Goal: Task Accomplishment & Management: Manage account settings

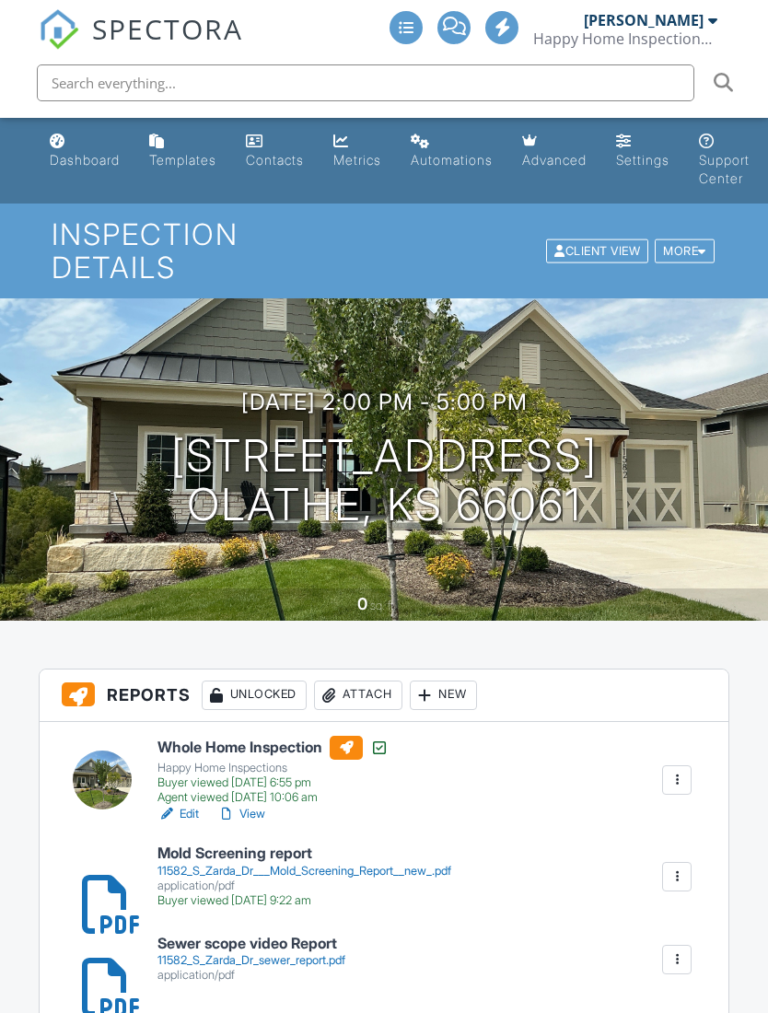
click at [89, 165] on div "Dashboard" at bounding box center [85, 160] width 70 height 16
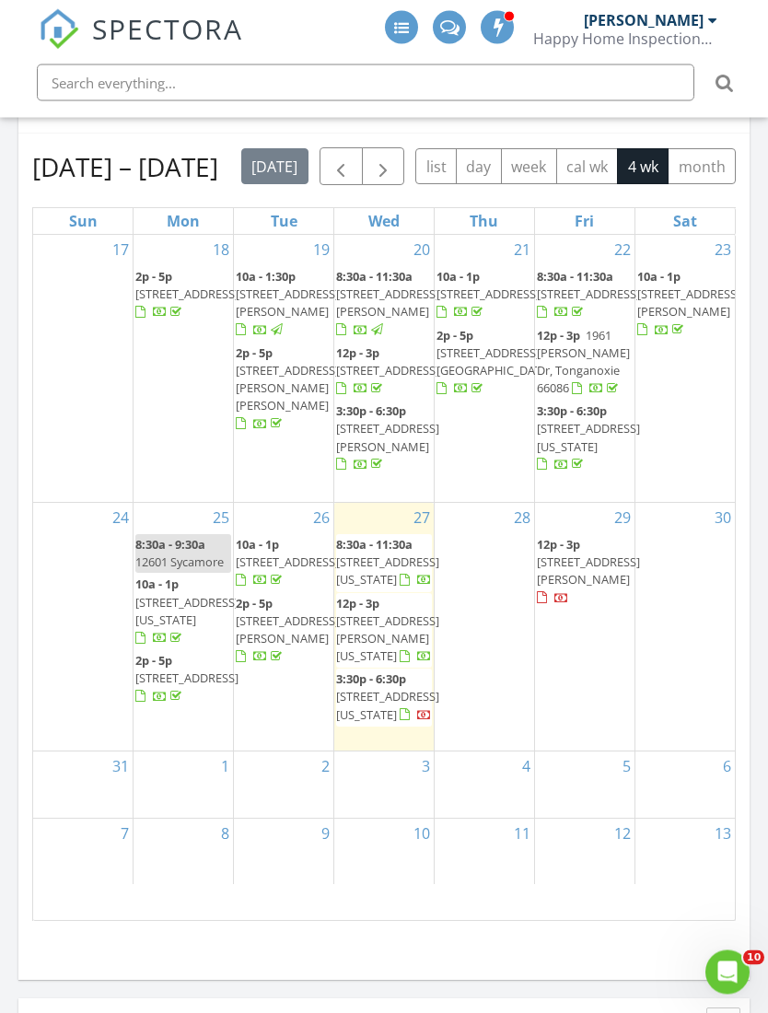
scroll to position [829, 0]
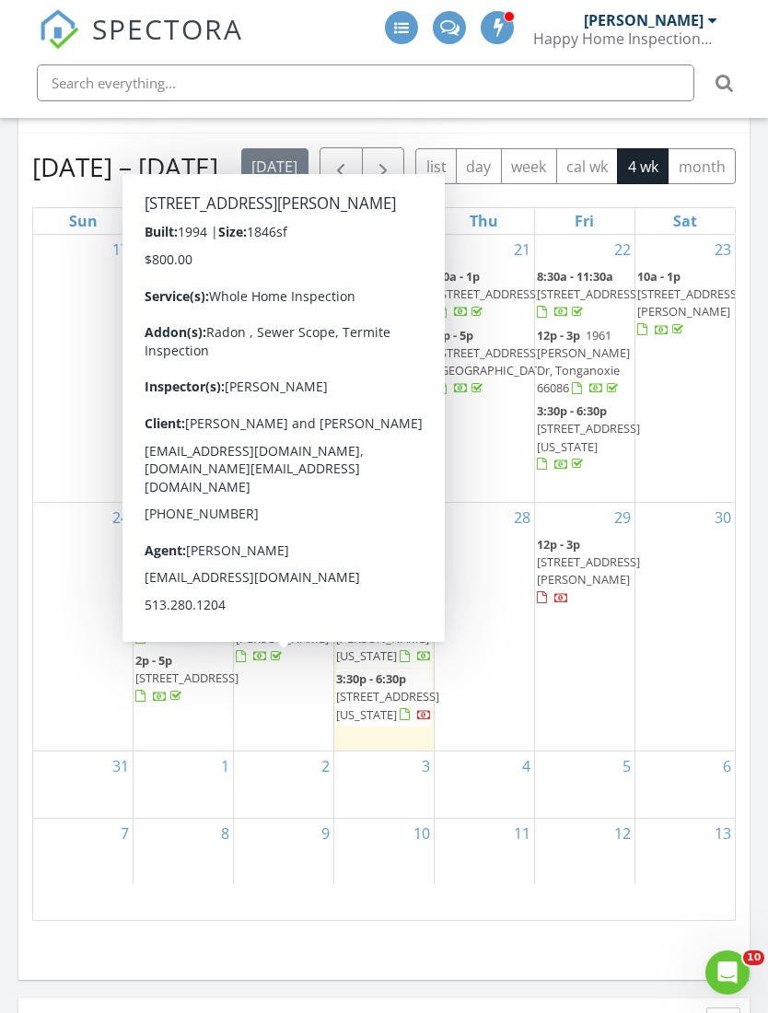
click at [283, 647] on span "1002 N Parker Terrace , Olathe 66061" at bounding box center [287, 630] width 103 height 34
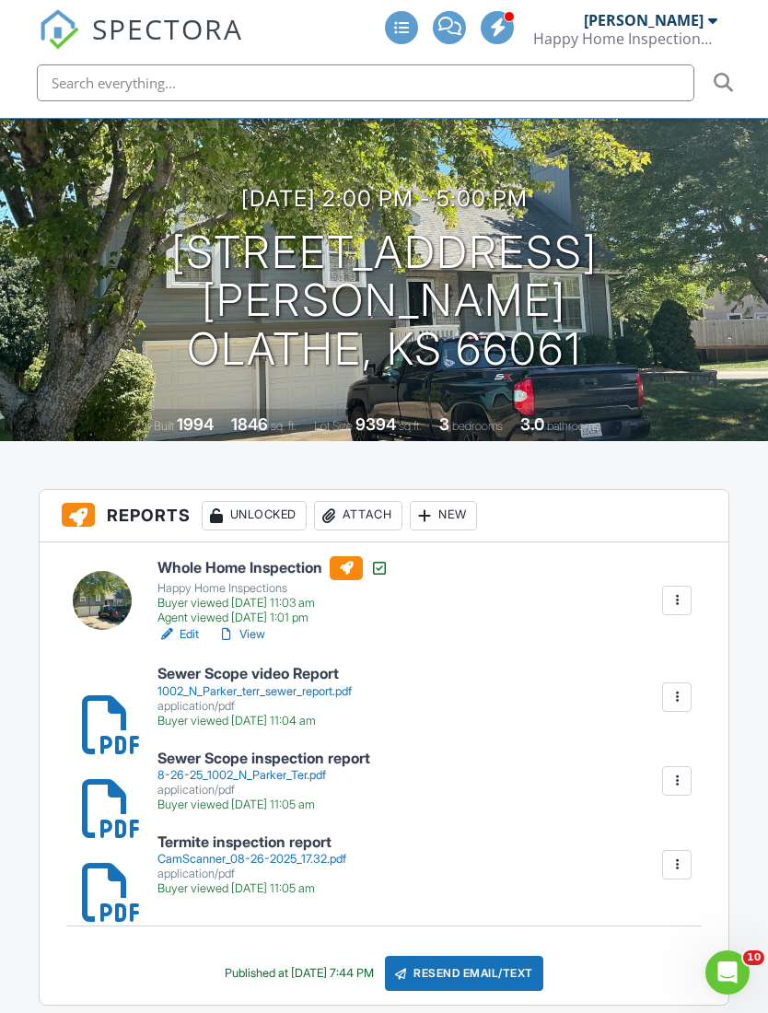
click at [376, 501] on div "Attach" at bounding box center [358, 515] width 88 height 29
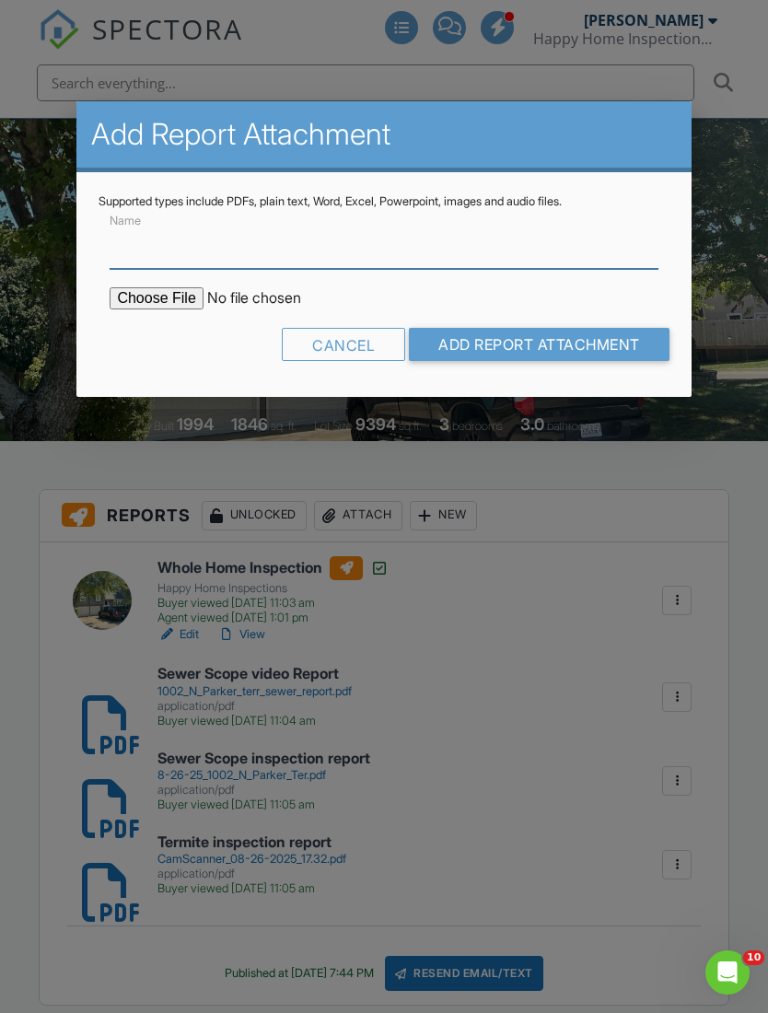
click at [216, 269] on input "Name" at bounding box center [384, 246] width 548 height 45
type input "Radon test result"
click at [156, 307] on input "file" at bounding box center [266, 298] width 313 height 22
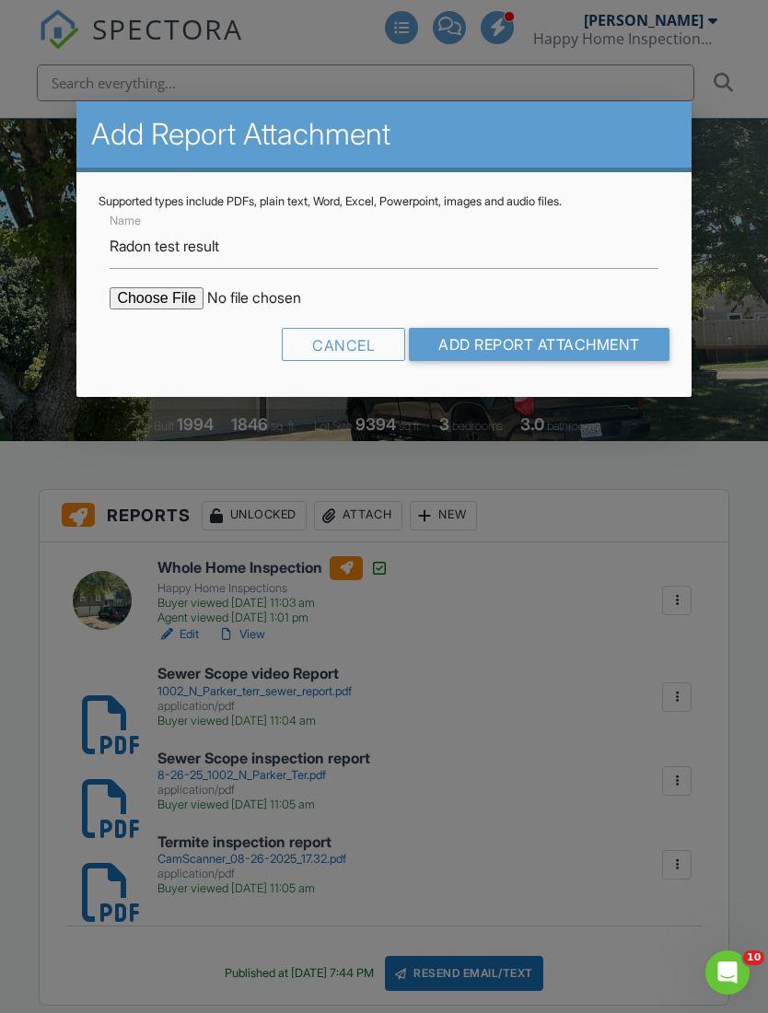
type input "C:\fakepath\0209e207-379d-4199-a61a-84835fd8b4ae.pdf"
click at [553, 350] on input "Add Report Attachment" at bounding box center [539, 344] width 261 height 33
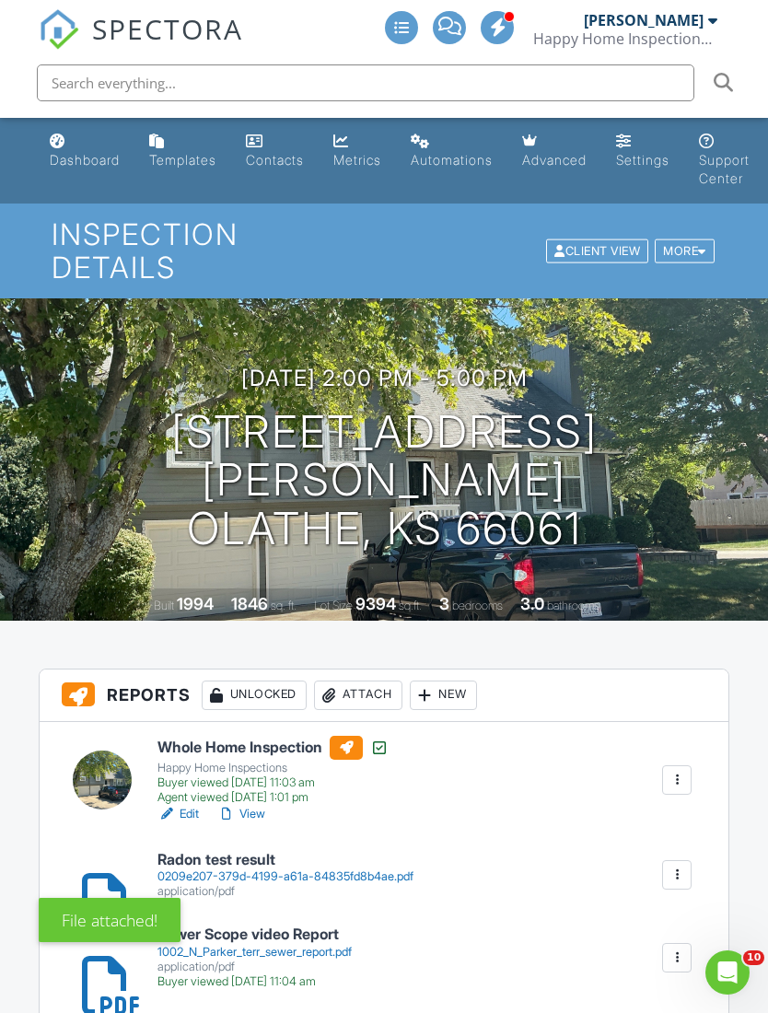
click at [74, 173] on link "Dashboard" at bounding box center [84, 151] width 85 height 53
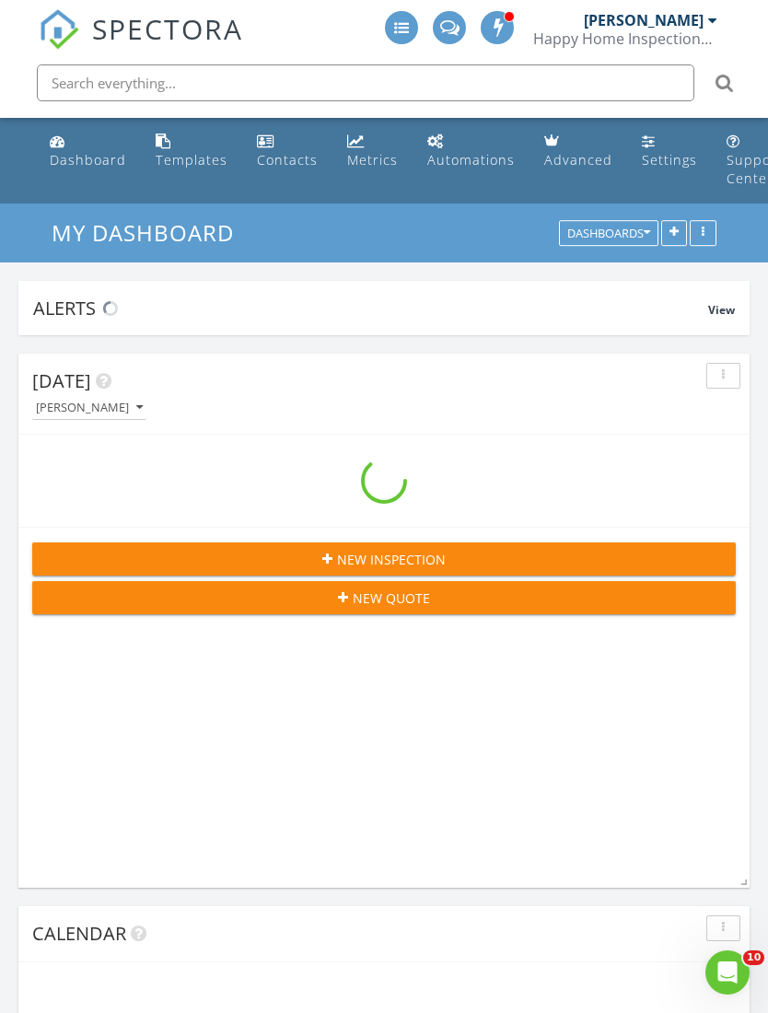
scroll to position [1861, 769]
